Goal: Register for event/course

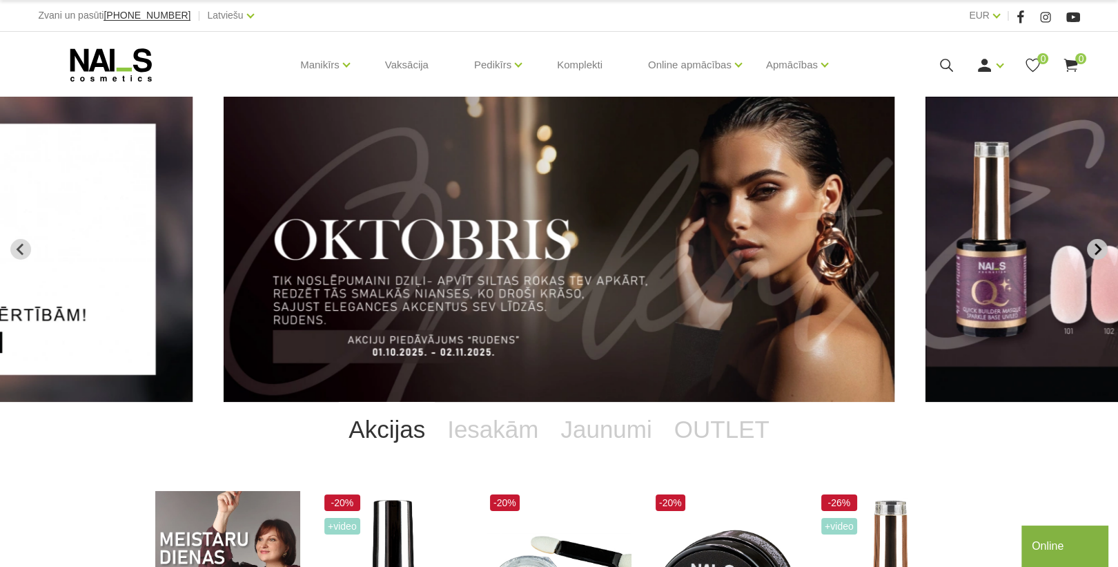
click at [1094, 246] on icon "Next slide" at bounding box center [1097, 249] width 12 height 12
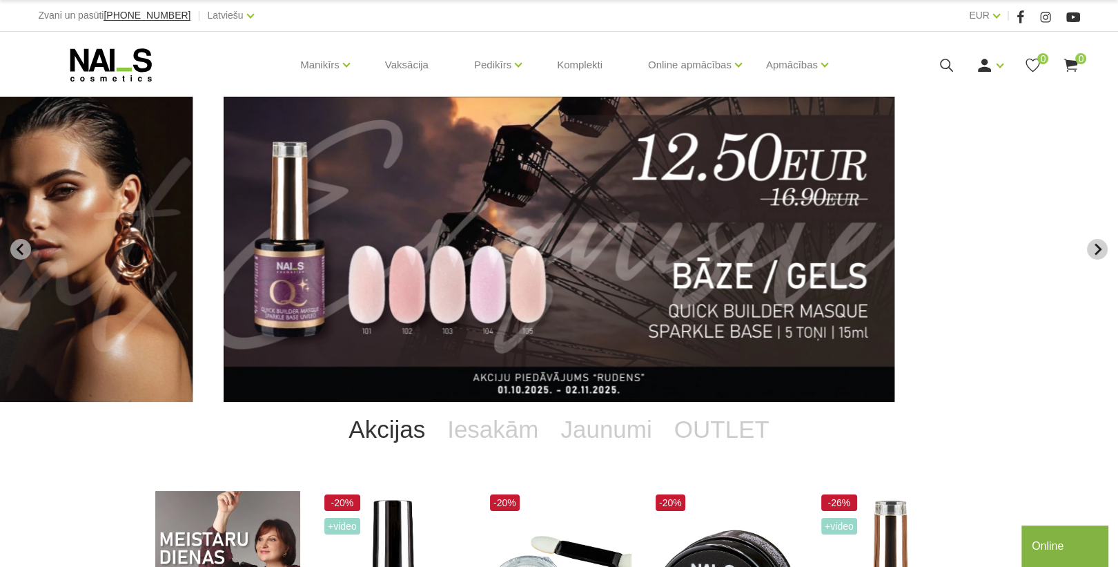
click at [1094, 246] on icon "Next slide" at bounding box center [1097, 249] width 12 height 12
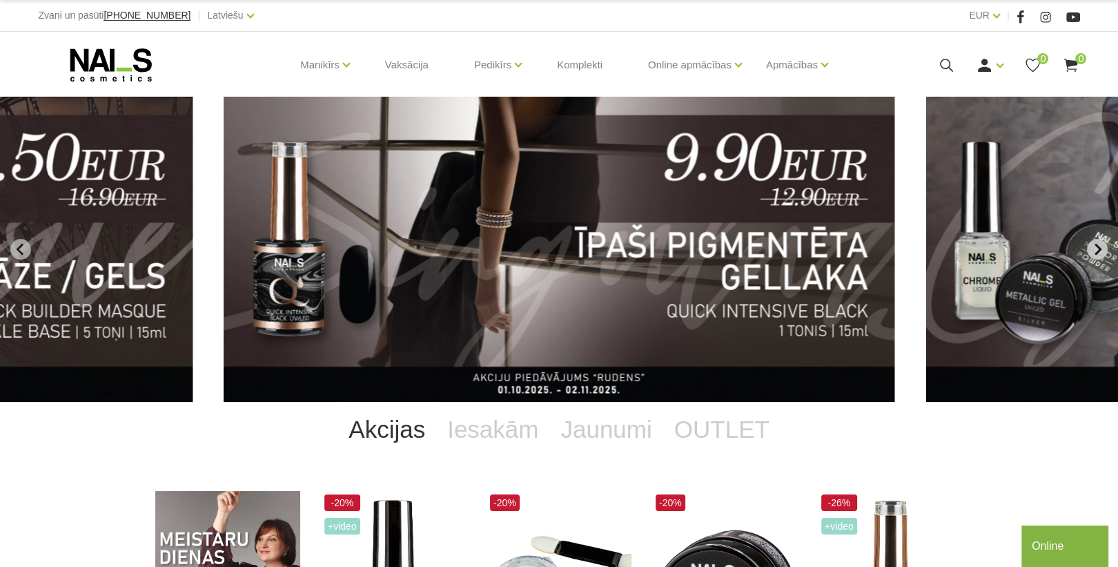
click at [1094, 246] on icon "Next slide" at bounding box center [1097, 249] width 12 height 12
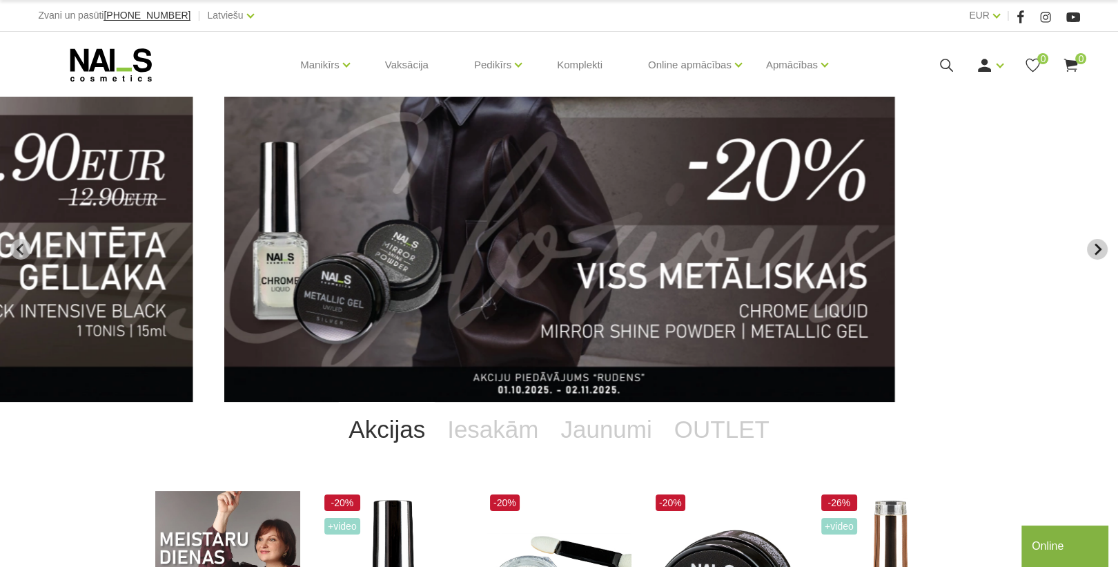
click at [1094, 246] on icon "Next slide" at bounding box center [1097, 249] width 12 height 12
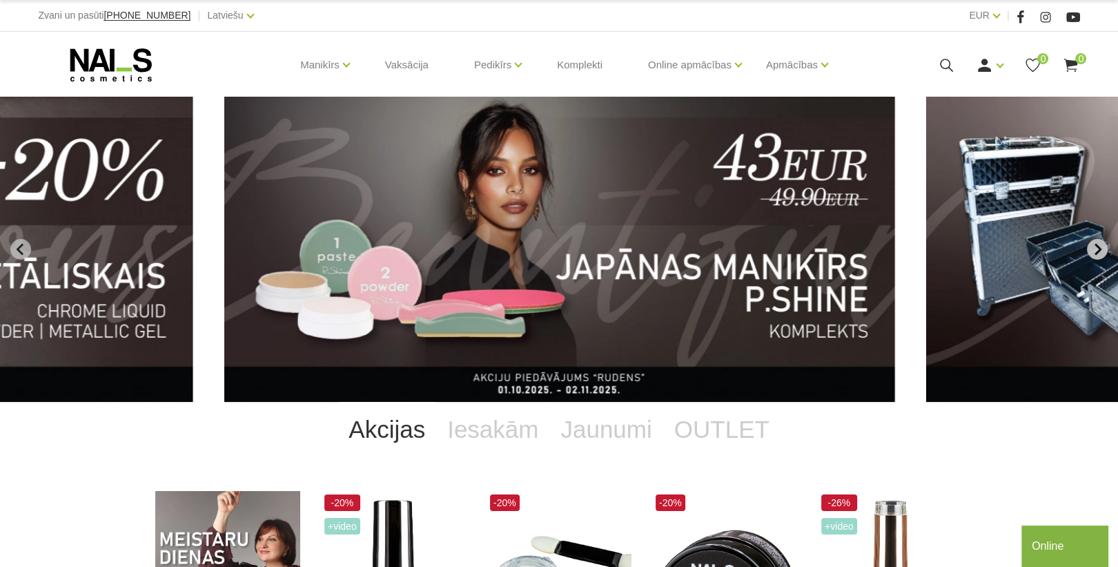
click at [1094, 246] on icon "Next slide" at bounding box center [1097, 249] width 12 height 12
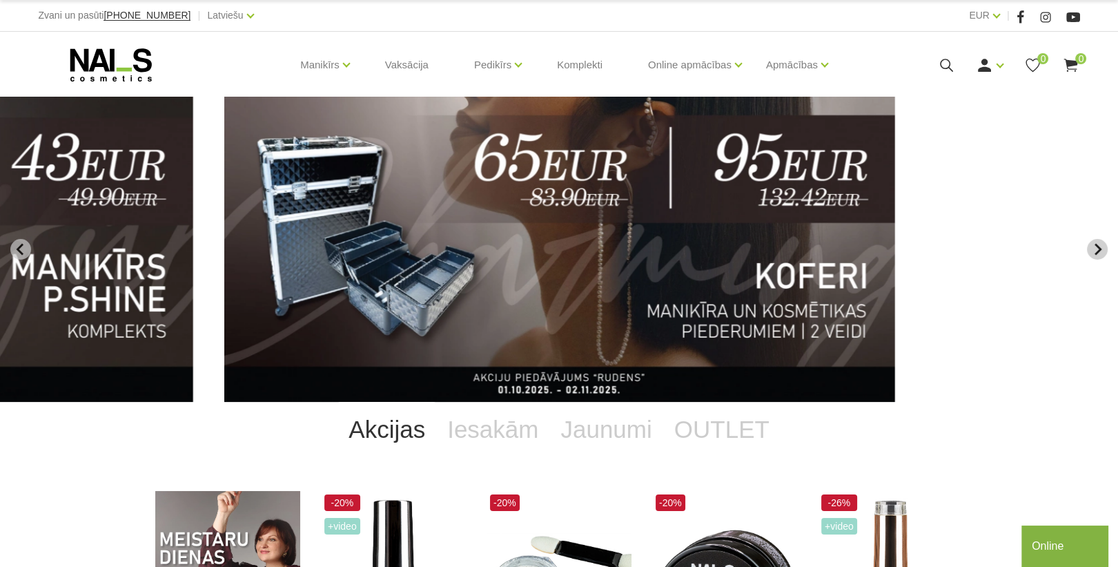
click at [1094, 246] on icon "Next slide" at bounding box center [1097, 249] width 12 height 12
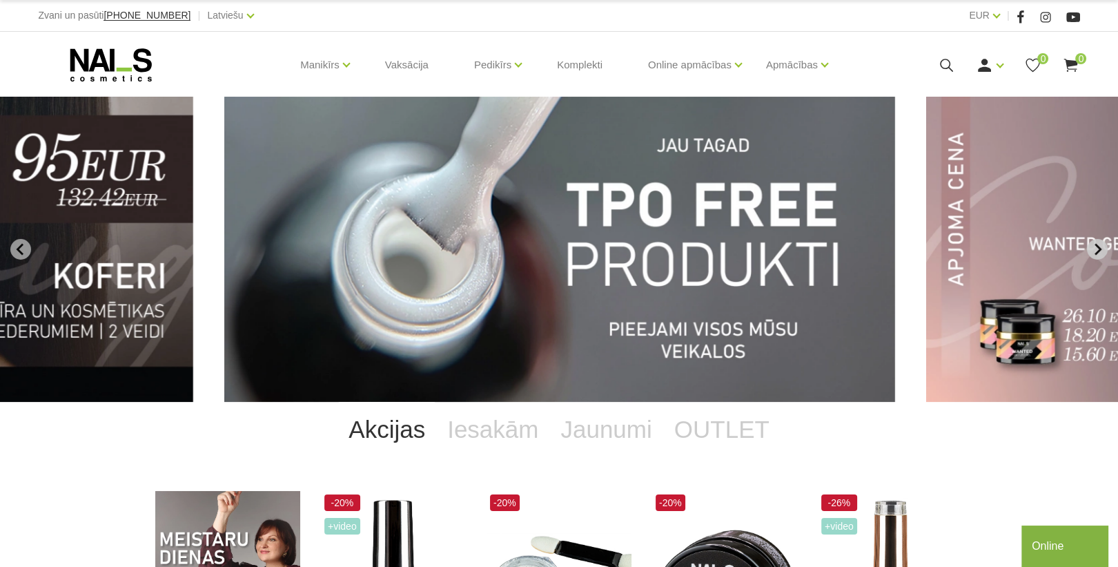
click at [1094, 246] on icon "Next slide" at bounding box center [1097, 249] width 12 height 12
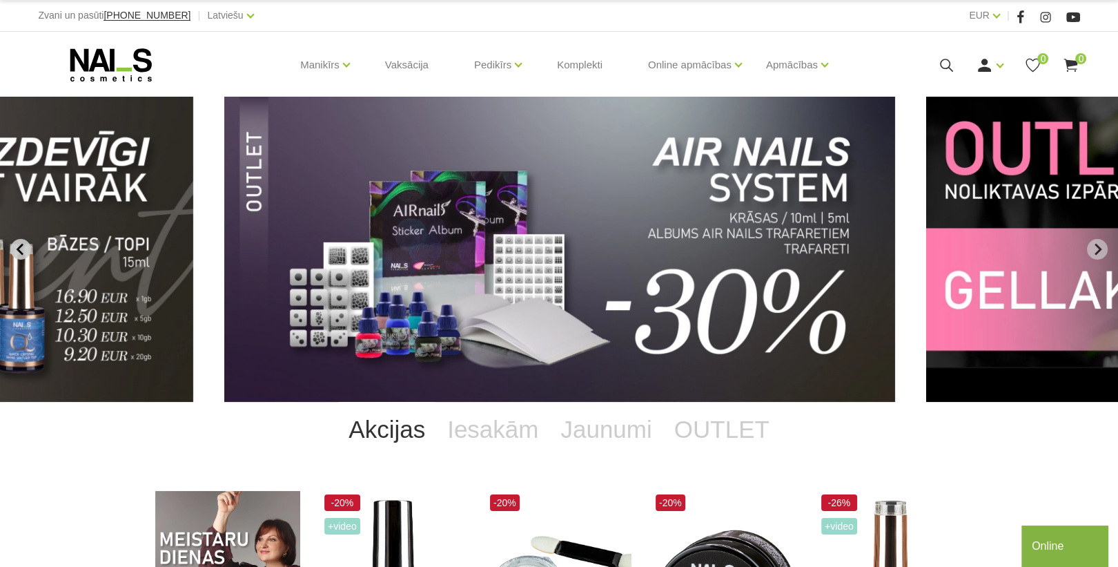
click at [26, 248] on icon "Previous slide" at bounding box center [20, 249] width 12 height 12
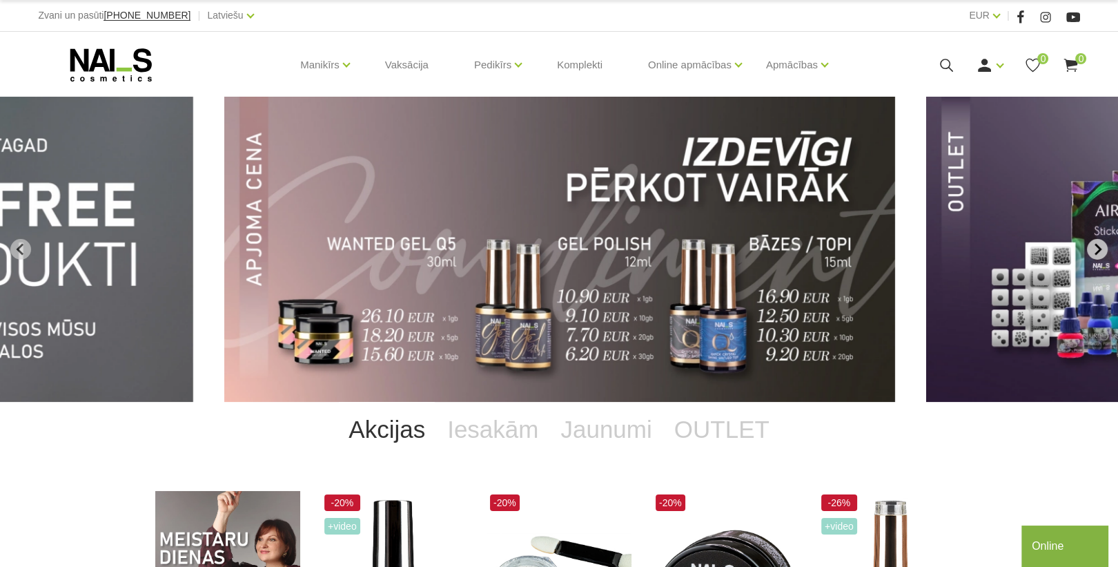
click at [1094, 248] on icon "Next slide" at bounding box center [1097, 249] width 12 height 12
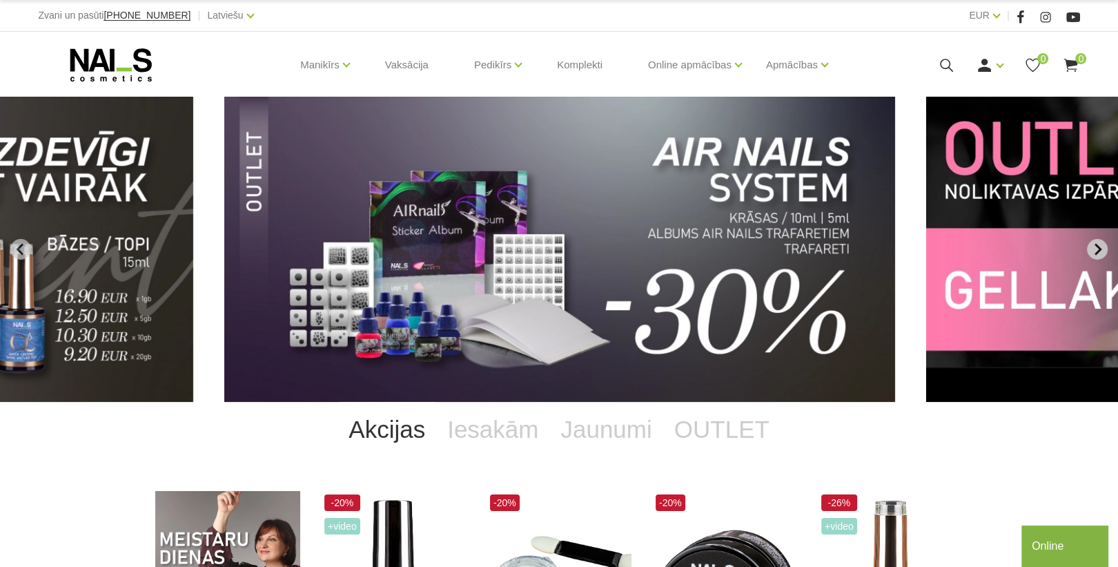
click at [1094, 248] on icon "Next slide" at bounding box center [1097, 249] width 12 height 12
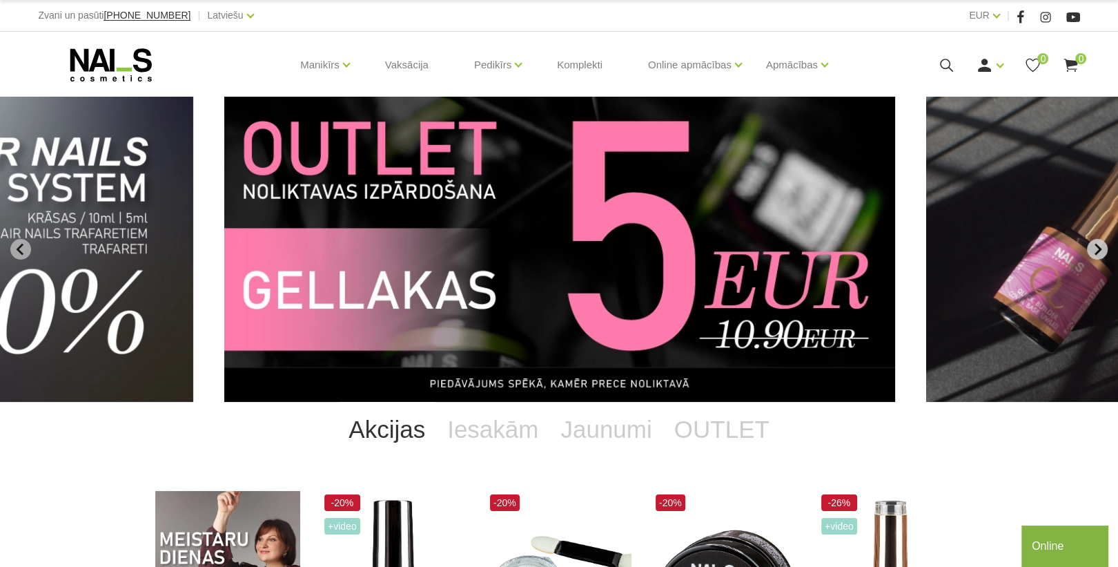
click at [1094, 248] on icon "Next slide" at bounding box center [1097, 249] width 12 height 12
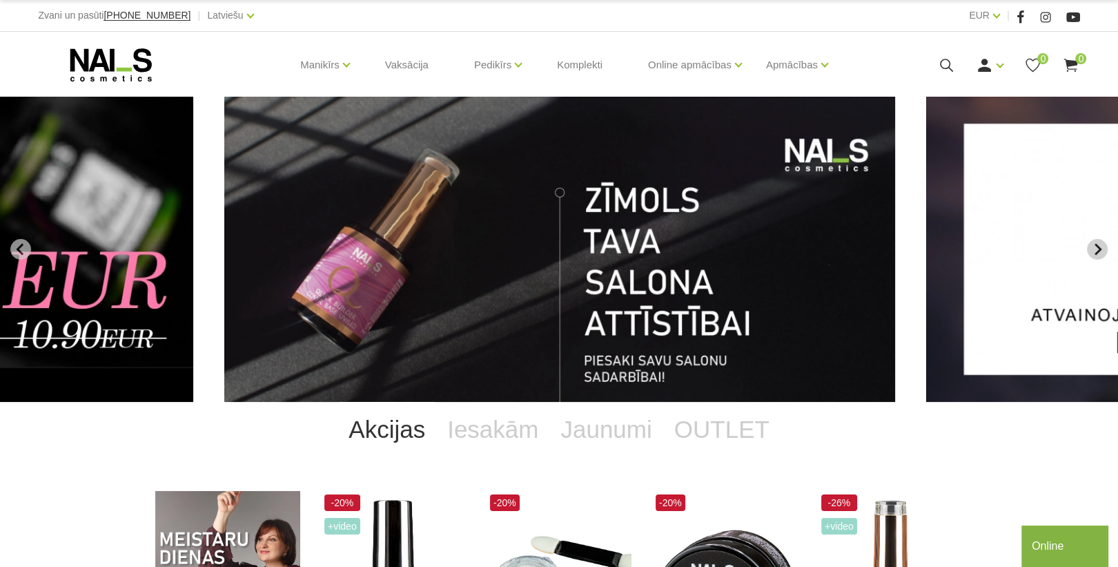
click at [1096, 244] on icon "Go to first slide" at bounding box center [1098, 250] width 7 height 12
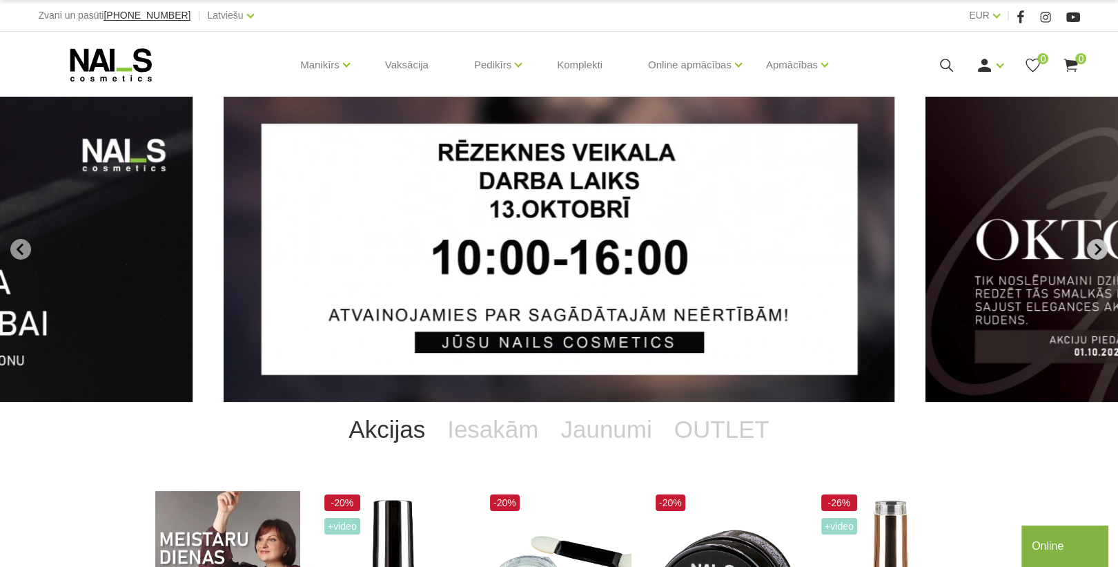
click at [1093, 242] on button "Go to first slide" at bounding box center [1097, 249] width 21 height 21
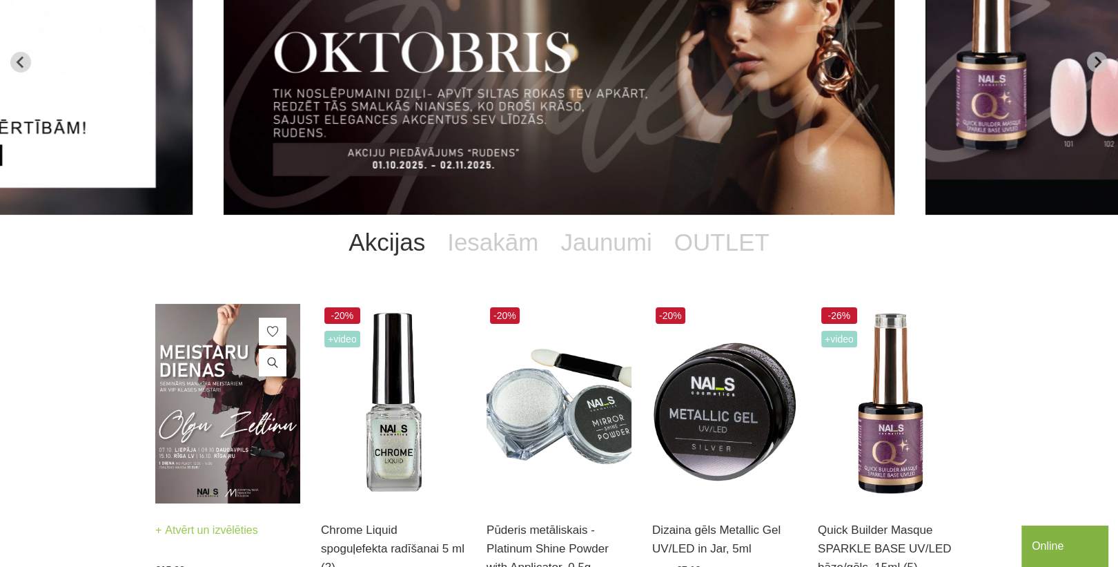
scroll to position [280, 0]
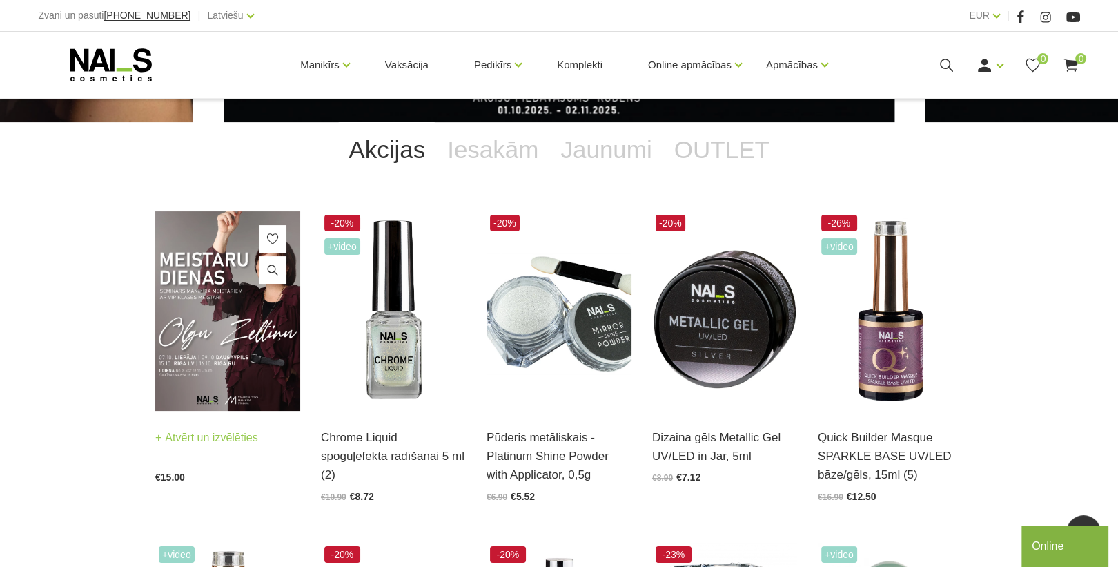
click at [251, 344] on img at bounding box center [227, 310] width 145 height 199
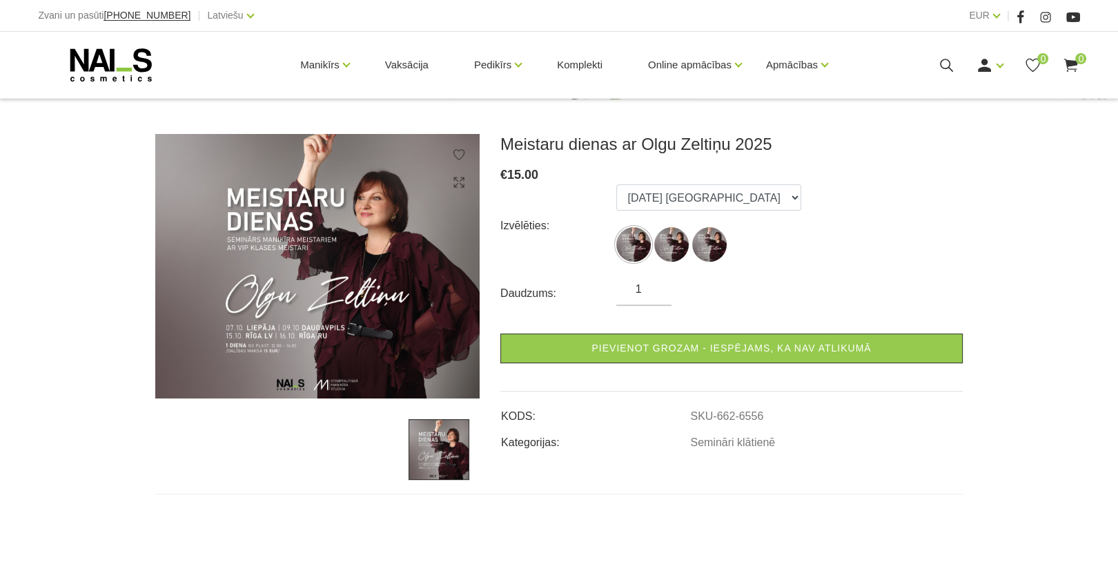
scroll to position [221, 0]
